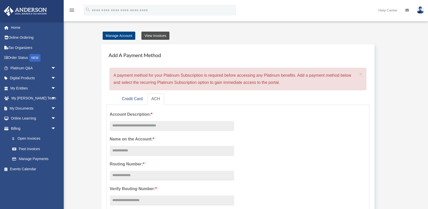
click at [150, 37] on link "View Invoices" at bounding box center [156, 36] width 28 height 8
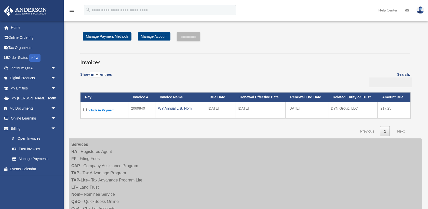
scroll to position [2, 0]
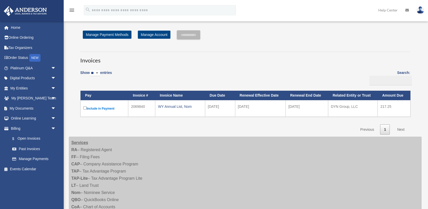
click at [109, 109] on label "Include in Payment" at bounding box center [104, 108] width 42 height 6
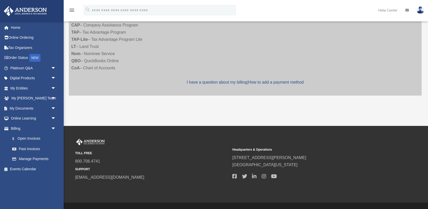
scroll to position [0, 0]
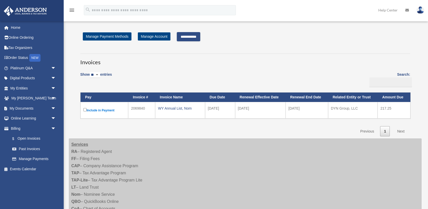
click at [196, 38] on input "**********" at bounding box center [188, 36] width 23 height 9
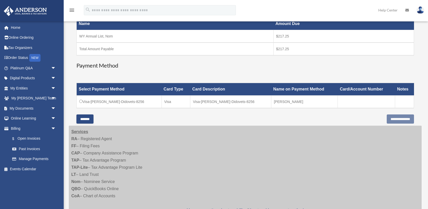
scroll to position [91, 0]
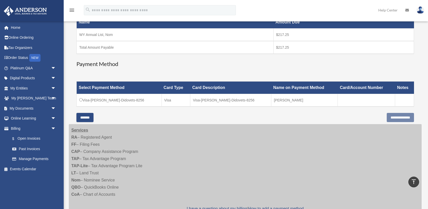
click at [81, 102] on td "Visa-[PERSON_NAME]-Didovets-8256" at bounding box center [119, 100] width 85 height 13
click at [387, 116] on input "**********" at bounding box center [400, 117] width 27 height 9
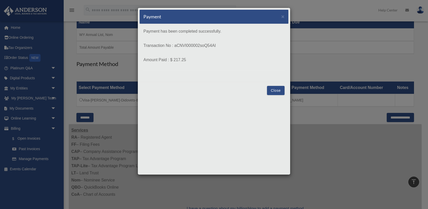
click at [270, 92] on button "Close" at bounding box center [276, 90] width 18 height 9
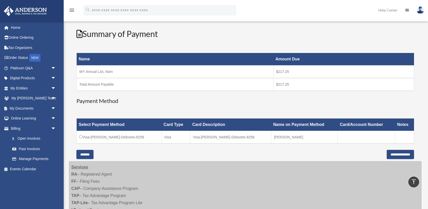
scroll to position [0, 0]
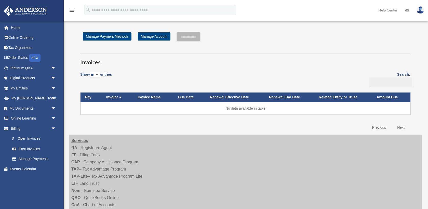
click at [425, 10] on link at bounding box center [420, 10] width 15 height 22
click at [419, 11] on img at bounding box center [421, 9] width 8 height 7
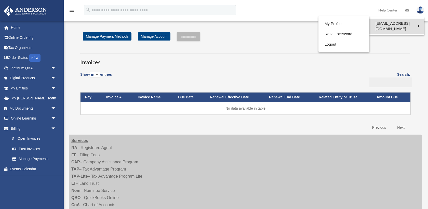
click at [404, 26] on link "[EMAIL_ADDRESS][DOMAIN_NAME]" at bounding box center [397, 26] width 55 height 15
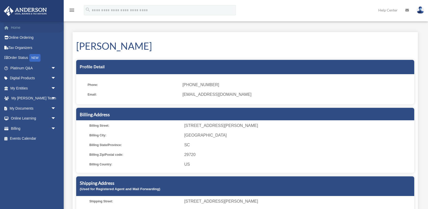
click at [30, 27] on link "Home" at bounding box center [34, 27] width 60 height 10
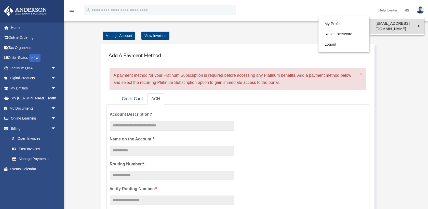
click at [402, 25] on link "[EMAIL_ADDRESS][DOMAIN_NAME]" at bounding box center [397, 26] width 55 height 15
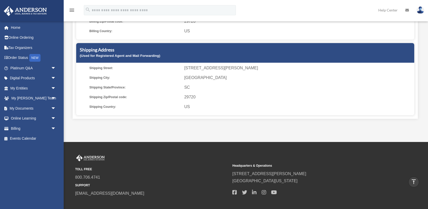
scroll to position [162, 0]
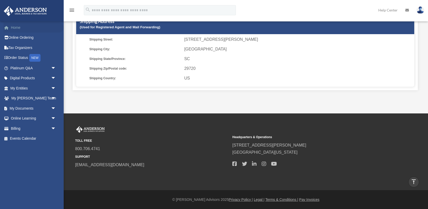
click at [23, 29] on link "Home" at bounding box center [34, 27] width 60 height 10
click at [72, 9] on icon "menu" at bounding box center [72, 10] width 6 height 6
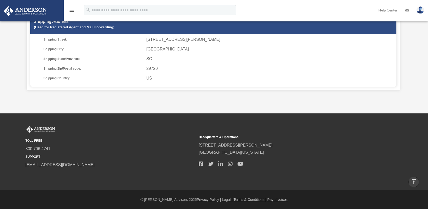
click at [72, 9] on icon "menu" at bounding box center [72, 10] width 6 height 6
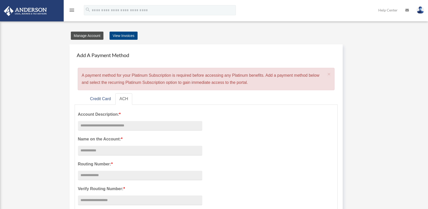
click at [93, 34] on link "Manage Account" at bounding box center [87, 36] width 33 height 8
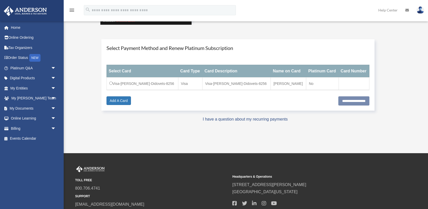
scroll to position [86, 0]
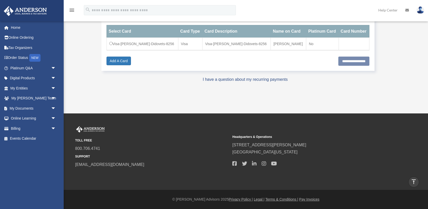
click at [422, 6] on img at bounding box center [421, 9] width 8 height 7
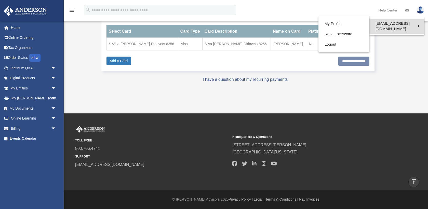
click at [407, 19] on link "[EMAIL_ADDRESS][DOMAIN_NAME]" at bounding box center [397, 26] width 55 height 15
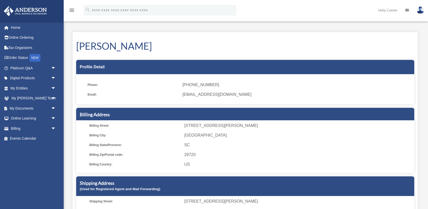
click at [418, 10] on img at bounding box center [421, 9] width 8 height 7
click at [32, 90] on link "My Entities arrow_drop_down" at bounding box center [34, 88] width 60 height 10
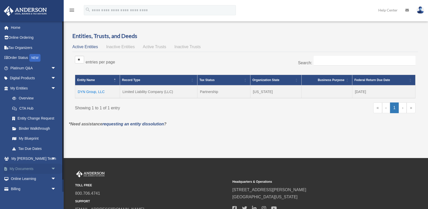
click at [54, 167] on span "arrow_drop_down" at bounding box center [56, 169] width 10 height 10
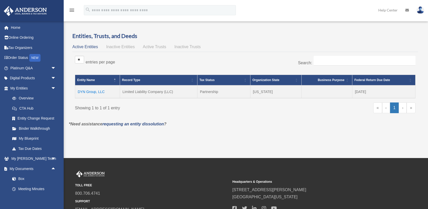
scroll to position [1, 0]
click at [421, 13] on img at bounding box center [421, 9] width 8 height 7
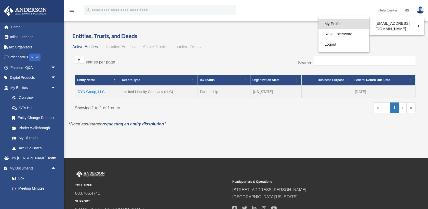
click at [347, 23] on link "My Profile" at bounding box center [344, 24] width 51 height 10
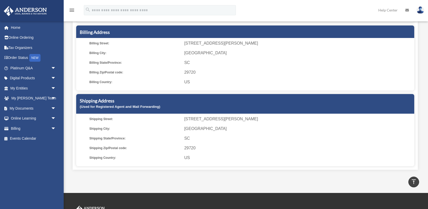
scroll to position [18, 0]
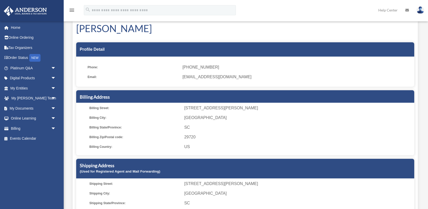
click at [421, 10] on img at bounding box center [421, 9] width 8 height 7
click at [421, 91] on div "Yaroslav Didovets Profile Detail Phone: (704) 430-0810 Email: didovetsy@gmail.c…" at bounding box center [245, 125] width 353 height 220
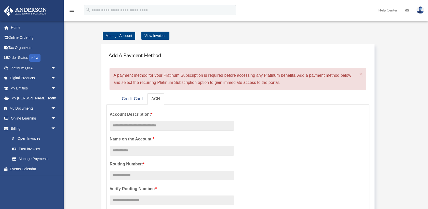
click at [421, 9] on img at bounding box center [421, 9] width 8 height 7
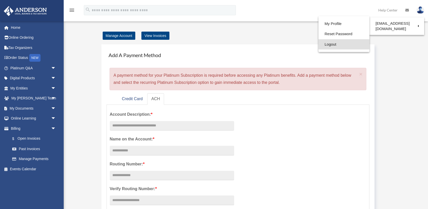
click at [341, 48] on link "Logout" at bounding box center [344, 44] width 51 height 10
